Goal: Information Seeking & Learning: Learn about a topic

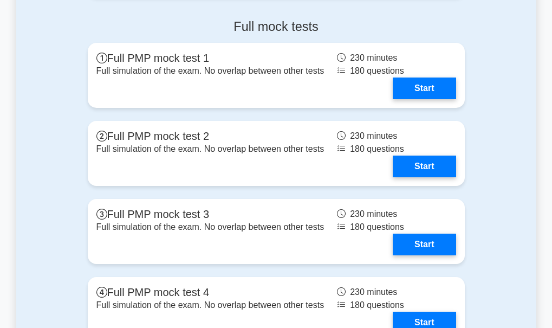
scroll to position [3358, 0]
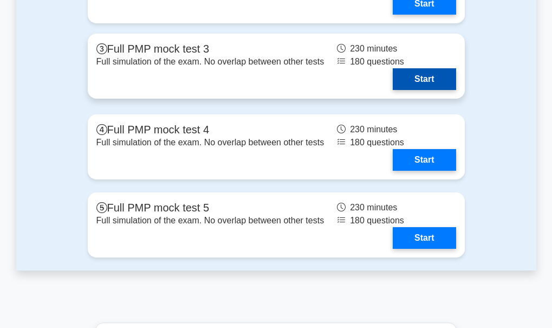
click at [393, 76] on link "Start" at bounding box center [424, 79] width 63 height 22
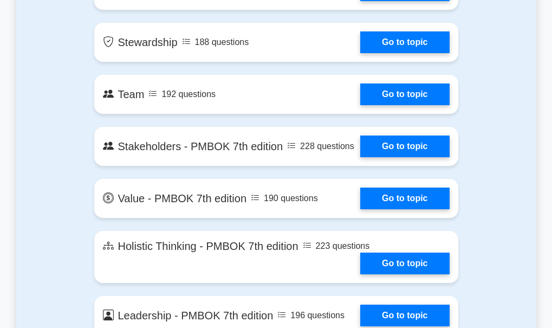
scroll to position [2167, 0]
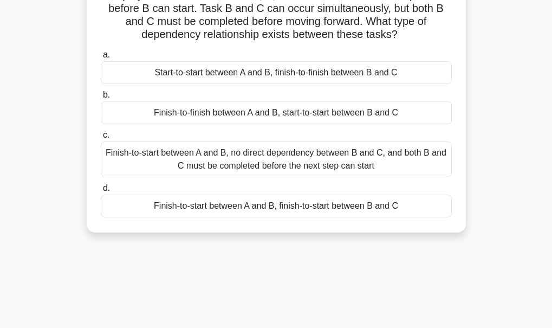
scroll to position [108, 0]
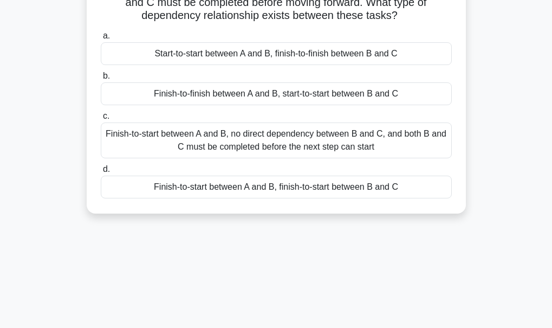
click at [219, 50] on div "Start-to-start between A and B, finish-to-finish between B and C" at bounding box center [276, 53] width 351 height 23
click at [101, 40] on input "a. Start-to-start between A and B, finish-to-finish between B and C" at bounding box center [101, 36] width 0 height 7
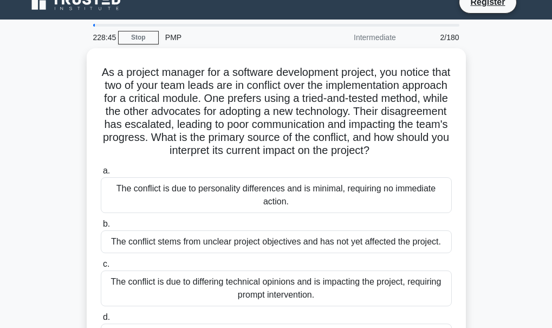
scroll to position [0, 0]
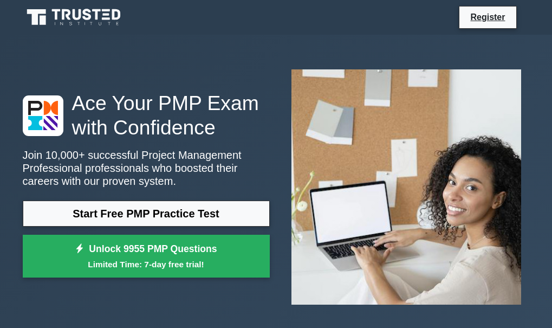
drag, startPoint x: 0, startPoint y: 0, endPoint x: 238, endPoint y: 184, distance: 300.8
click at [238, 184] on div "Ace Your PMP Exam with Confidence Join 10,000+ successful Project Management Pr…" at bounding box center [276, 187] width 520 height 252
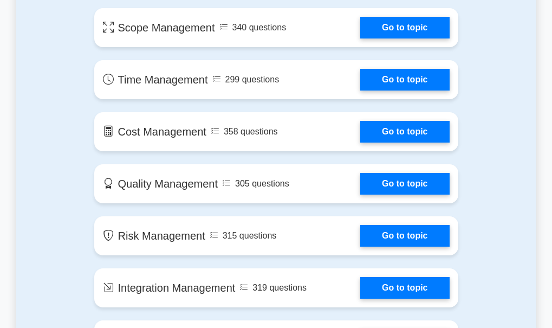
scroll to position [813, 0]
